Goal: Check status: Check status

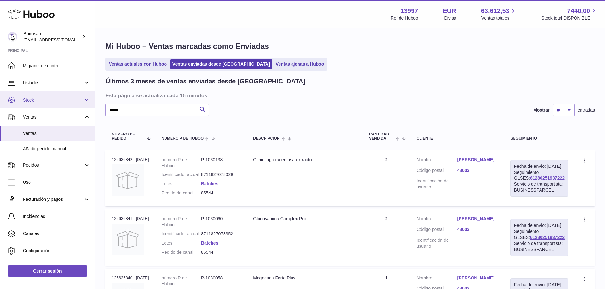
click at [34, 100] on span "Stock" at bounding box center [53, 100] width 61 height 6
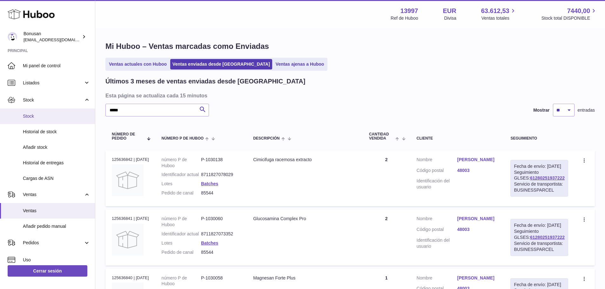
click at [33, 115] on span "Stock" at bounding box center [56, 116] width 67 height 6
click at [37, 115] on span "Stock" at bounding box center [56, 116] width 67 height 6
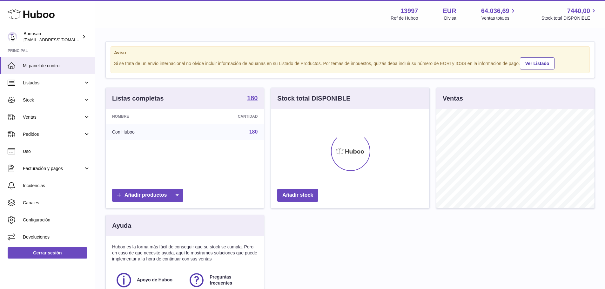
scroll to position [99, 159]
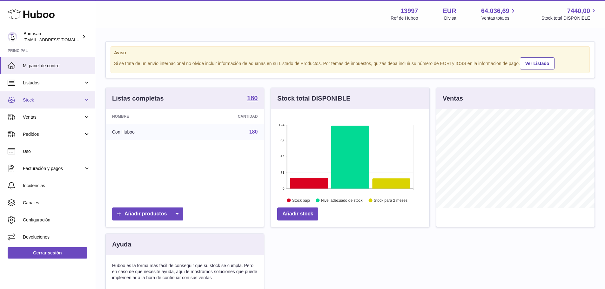
click at [49, 98] on span "Stock" at bounding box center [53, 100] width 61 height 6
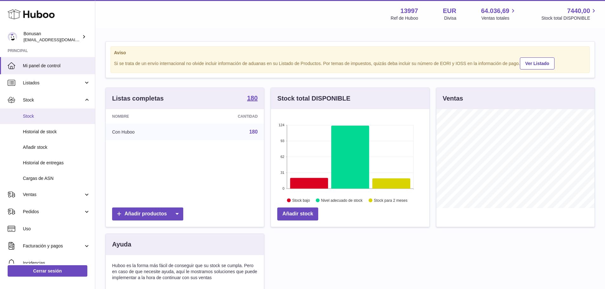
click at [47, 114] on span "Stock" at bounding box center [56, 116] width 67 height 6
click at [36, 116] on span "Stock" at bounding box center [56, 116] width 67 height 6
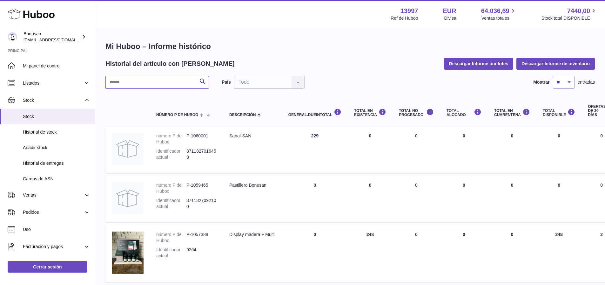
click at [121, 85] on input "text" at bounding box center [157, 82] width 104 height 13
type input "*"
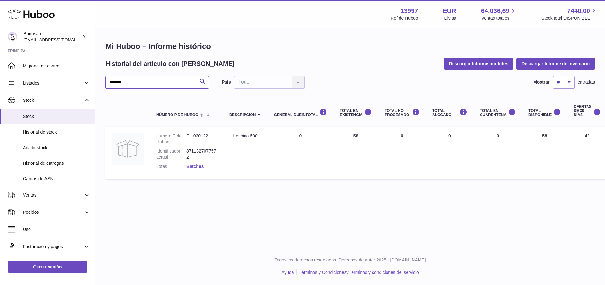
type input "*******"
click at [194, 165] on link "Batches" at bounding box center [195, 166] width 17 height 5
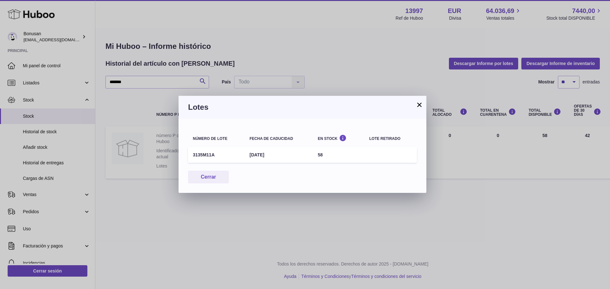
click at [415, 108] on h3 "Lotes" at bounding box center [302, 107] width 229 height 10
click at [419, 104] on button "×" at bounding box center [420, 105] width 8 height 8
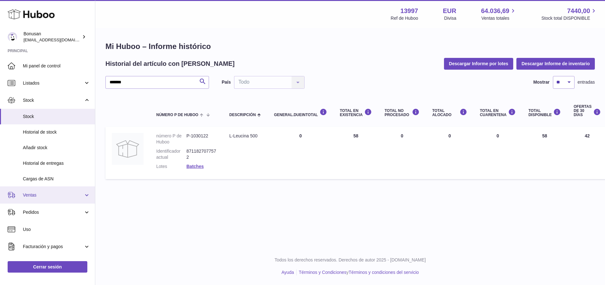
click at [39, 194] on span "Ventas" at bounding box center [53, 195] width 61 height 6
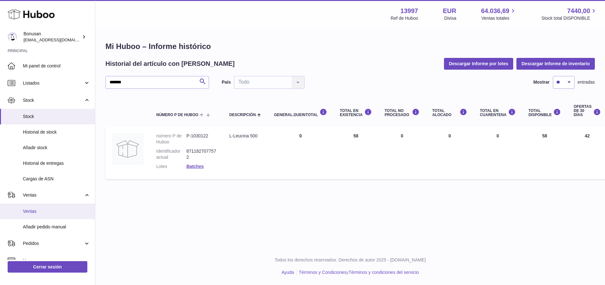
click at [31, 213] on span "Ventas" at bounding box center [56, 211] width 67 height 6
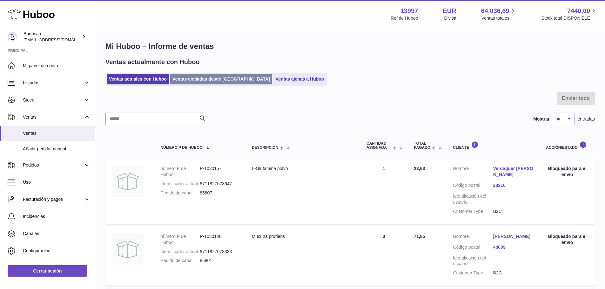
click at [187, 78] on link "Ventas enviadas desde Huboo" at bounding box center [221, 79] width 102 height 10
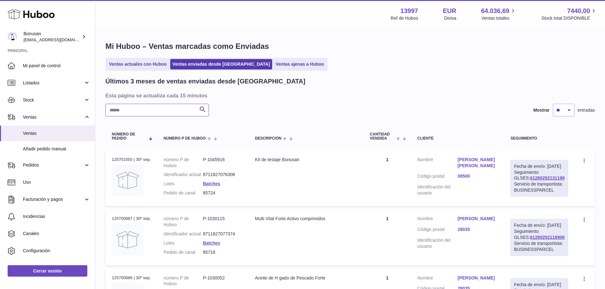
click at [125, 113] on input "text" at bounding box center [157, 110] width 104 height 13
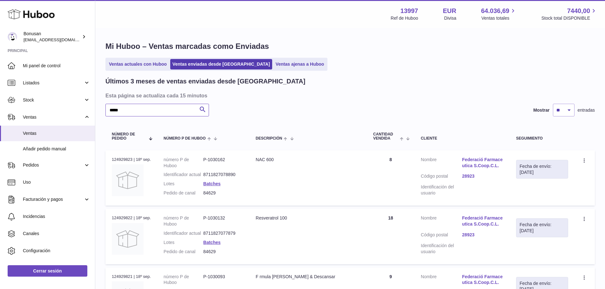
type input "*****"
click at [472, 176] on link "28923" at bounding box center [482, 176] width 41 height 6
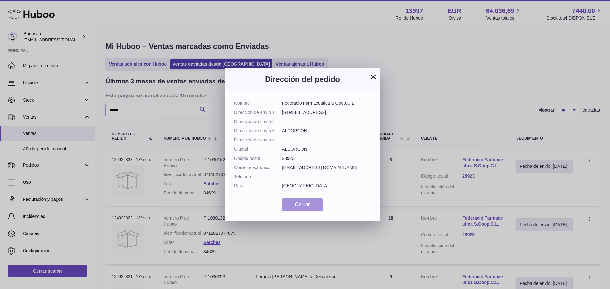
click at [301, 204] on span "Cerrar" at bounding box center [302, 204] width 15 height 5
